Goal: Information Seeking & Learning: Learn about a topic

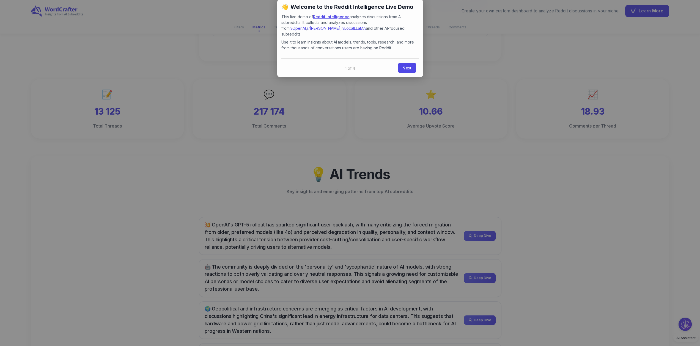
scroll to position [138, 0]
click at [413, 62] on link "Next" at bounding box center [407, 67] width 18 height 10
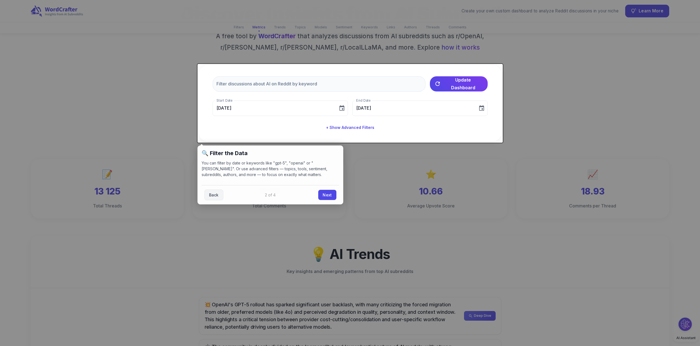
scroll to position [55, 0]
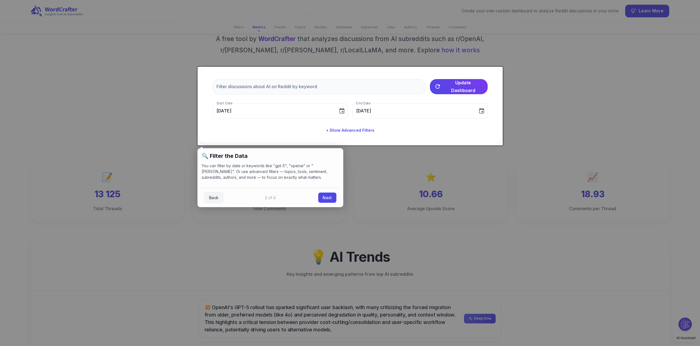
click at [532, 71] on div at bounding box center [350, 173] width 700 height 346
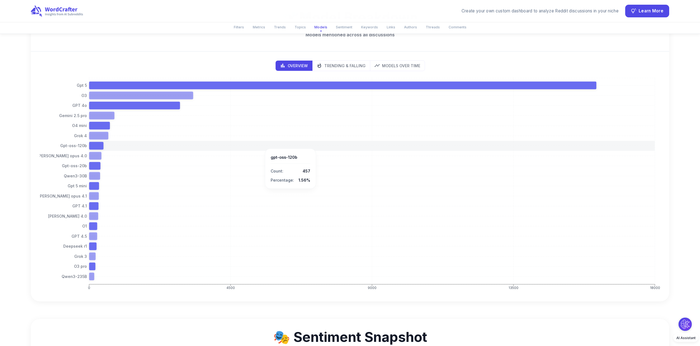
scroll to position [908, 0]
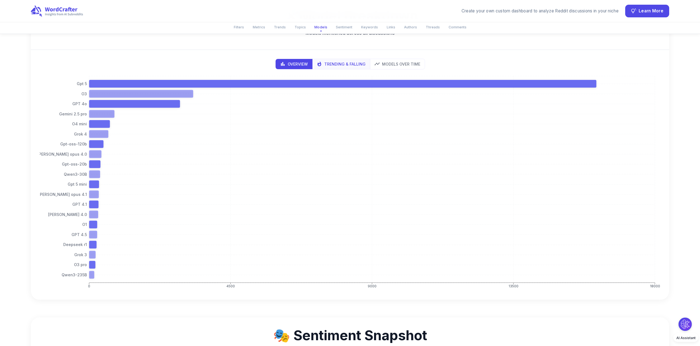
click at [336, 62] on p "Trending & Falling" at bounding box center [344, 64] width 41 height 6
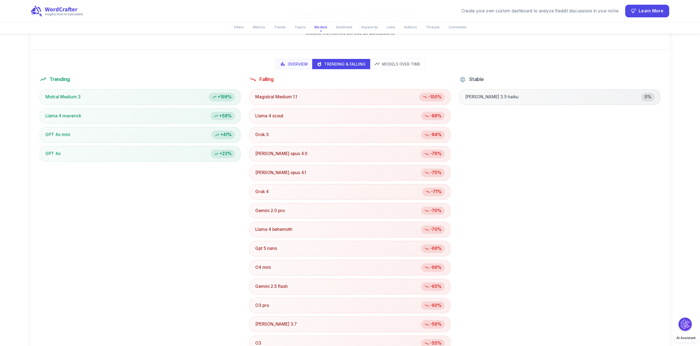
click at [294, 61] on p "Overview" at bounding box center [298, 64] width 20 height 6
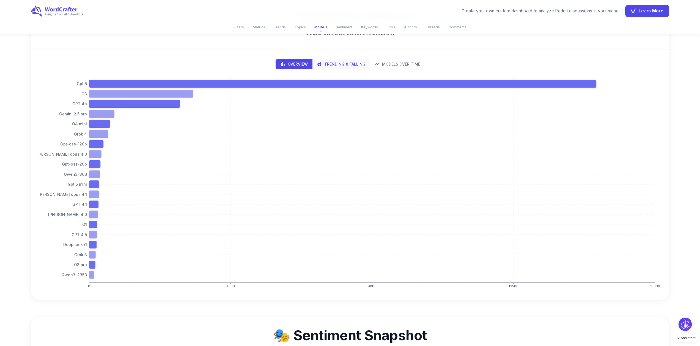
click at [345, 60] on button "Trending & Falling" at bounding box center [341, 64] width 58 height 10
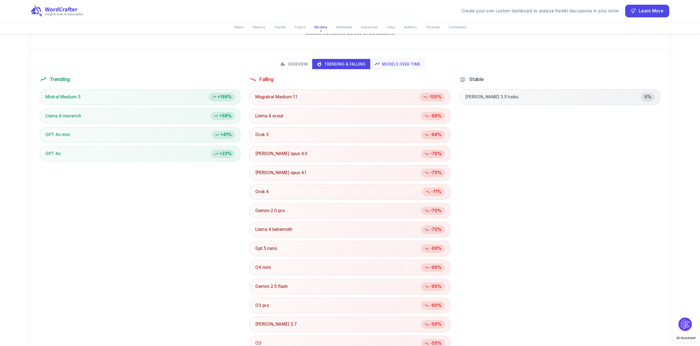
click at [399, 67] on p "Models Over Time" at bounding box center [401, 64] width 38 height 6
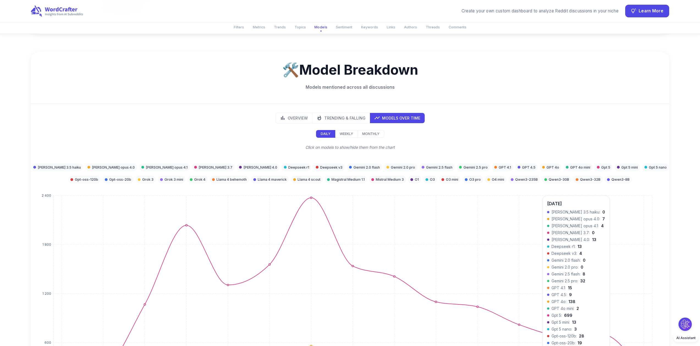
scroll to position [853, 0]
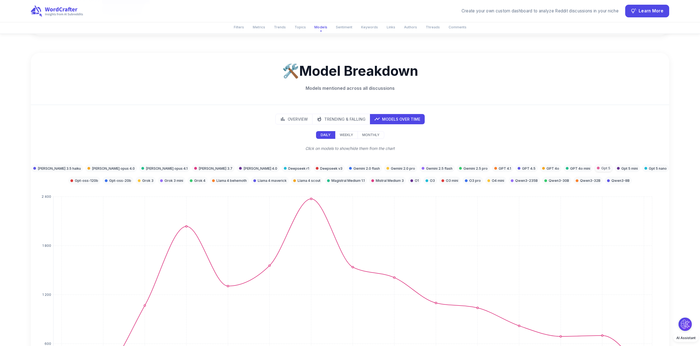
click at [602, 169] on p "Gpt 5" at bounding box center [606, 167] width 9 height 5
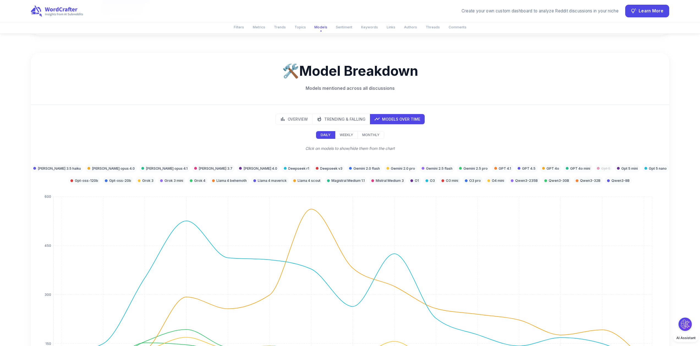
click at [602, 169] on p "Gpt 5" at bounding box center [606, 168] width 9 height 5
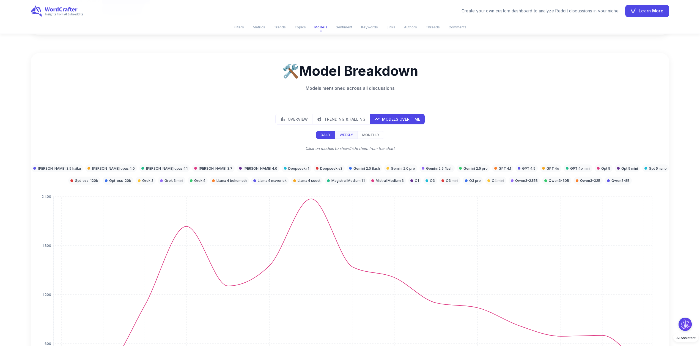
click at [353, 137] on button "Weekly" at bounding box center [346, 135] width 23 height 8
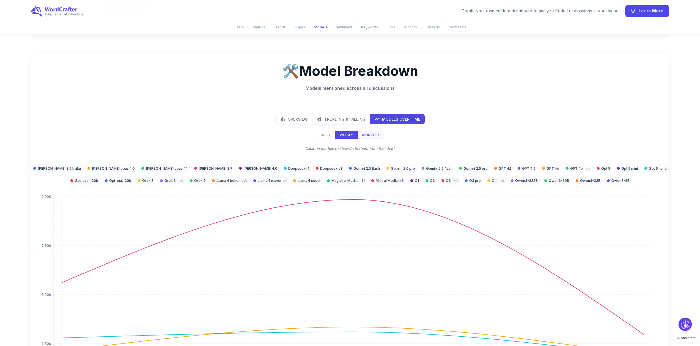
click at [373, 136] on p "Monthly" at bounding box center [370, 134] width 17 height 5
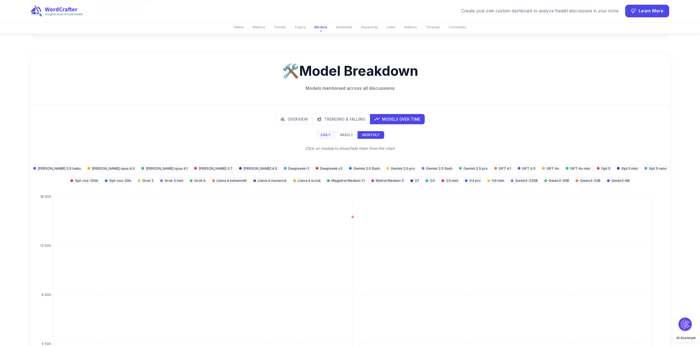
click at [325, 134] on p "Daily" at bounding box center [326, 134] width 10 height 5
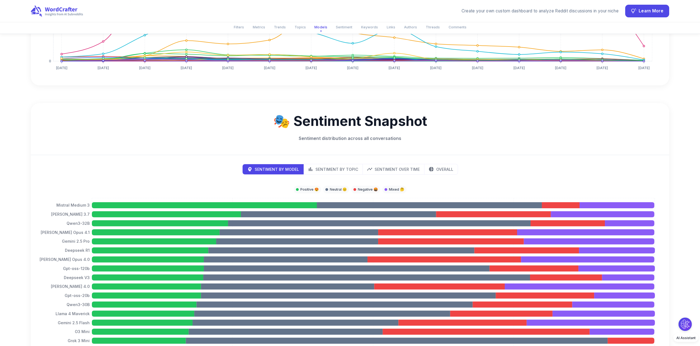
scroll to position [1293, 0]
